Goal: Task Accomplishment & Management: Use online tool/utility

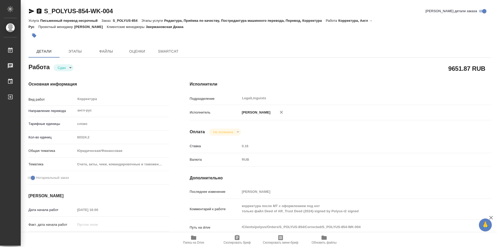
type textarea "x"
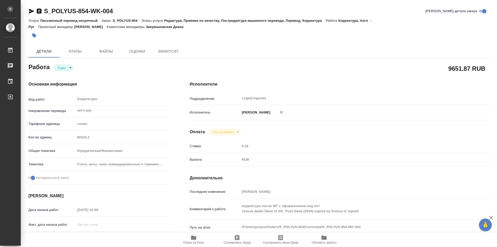
type textarea "x"
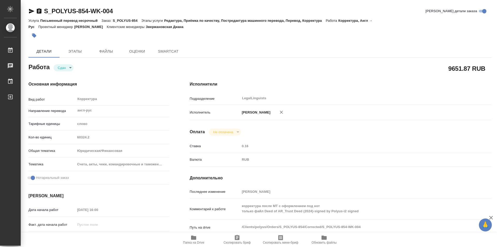
type textarea "x"
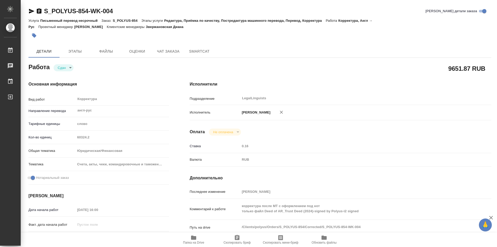
type textarea "x"
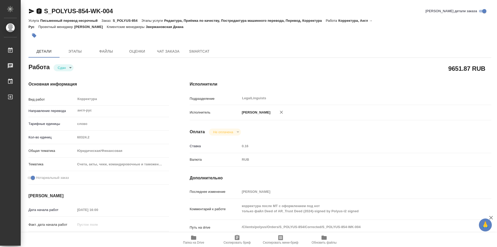
click at [39, 10] on icon "button" at bounding box center [39, 10] width 5 height 5
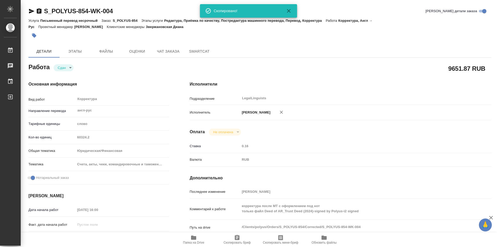
type textarea "x"
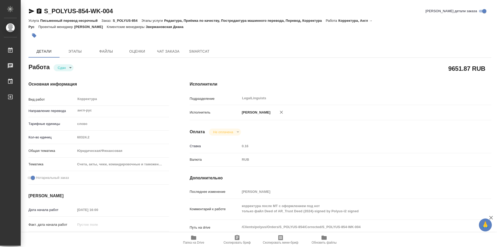
type textarea "x"
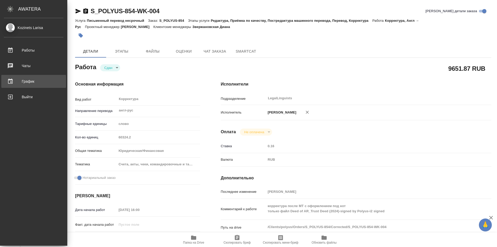
type textarea "x"
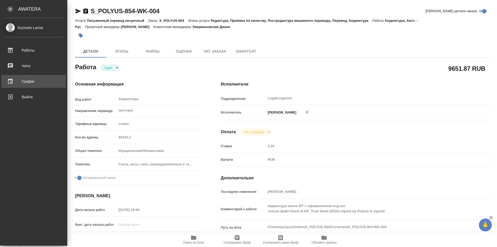
click at [23, 81] on div "График" at bounding box center [34, 81] width 60 height 8
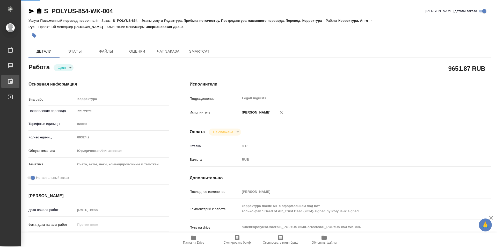
type textarea "x"
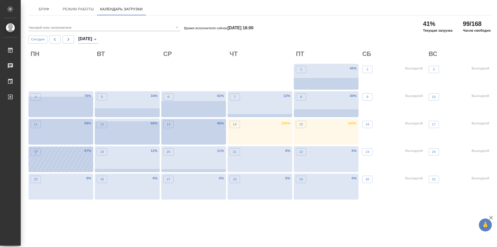
click at [66, 164] on div "18 • 97 %" at bounding box center [60, 159] width 65 height 26
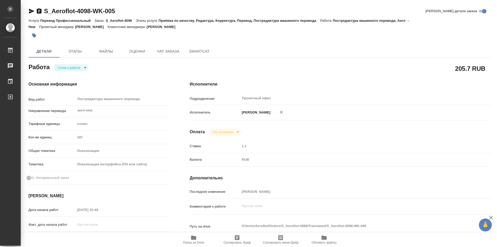
type textarea "x"
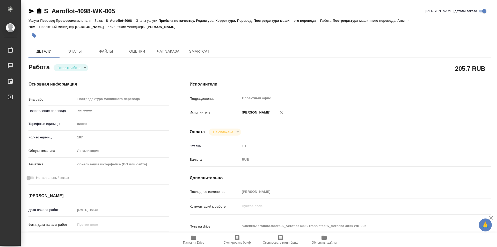
type textarea "x"
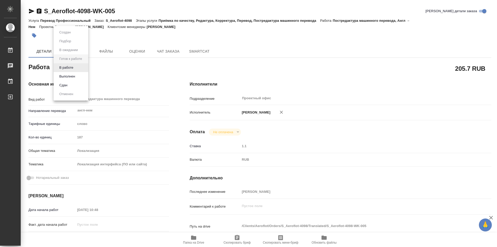
click at [86, 67] on body "🙏 .cls-1 fill:#fff; AWATERA Kozinets Larisa Работы 0 Чаты График Выйти S_Aerofl…" at bounding box center [248, 123] width 497 height 247
click at [67, 68] on button "В работе" at bounding box center [66, 68] width 17 height 6
type textarea "x"
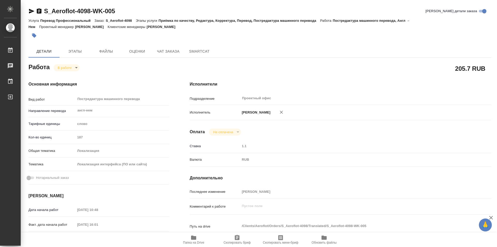
type textarea "x"
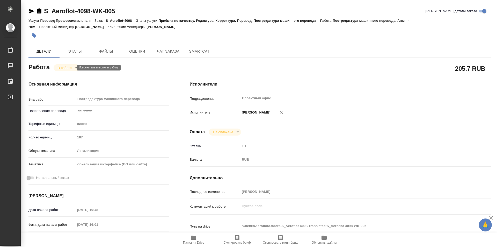
type textarea "x"
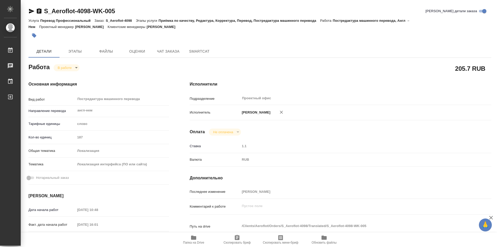
type textarea "x"
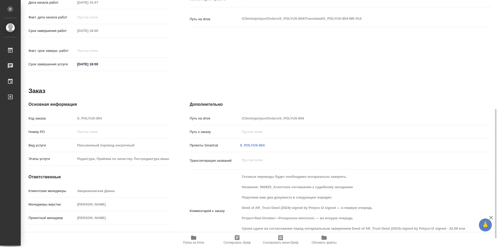
scroll to position [223, 0]
